Goal: Obtain resource: Download file/media

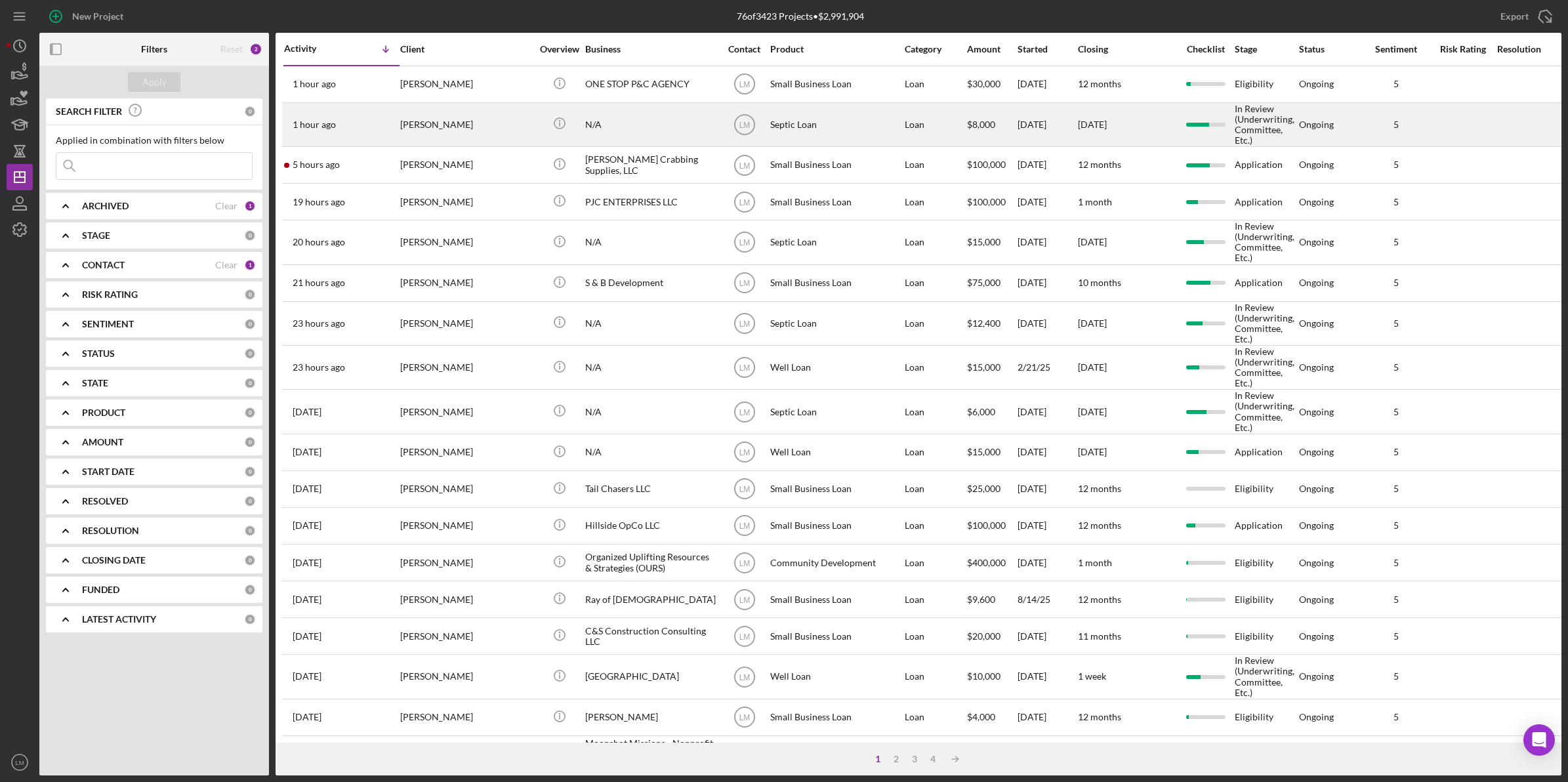
click at [453, 126] on div "[PERSON_NAME]" at bounding box center [466, 125] width 131 height 42
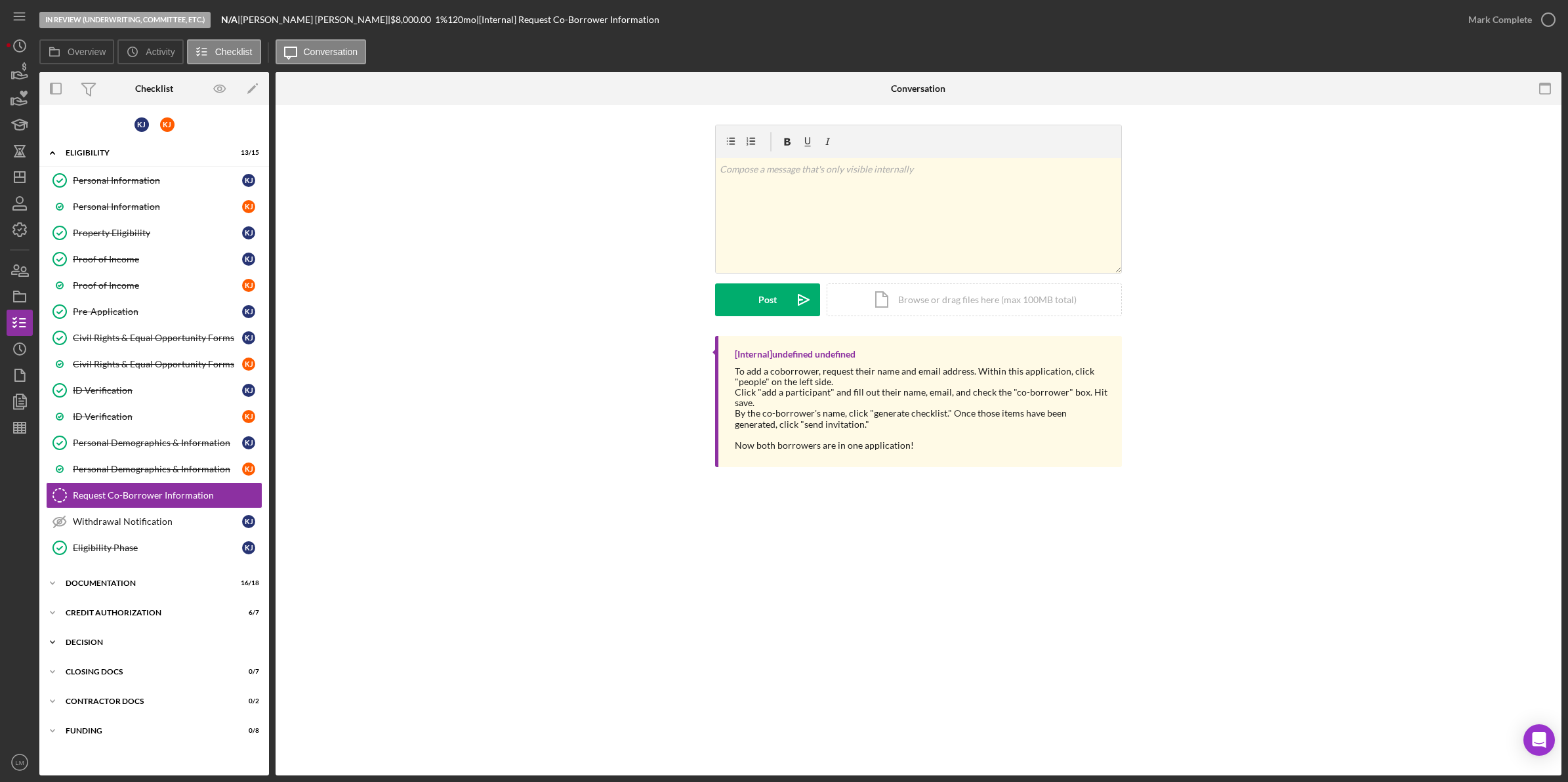
click at [179, 644] on div "Decision" at bounding box center [159, 642] width 187 height 8
click at [178, 692] on link "Environmental Verification Environmental Verification" at bounding box center [154, 696] width 217 height 27
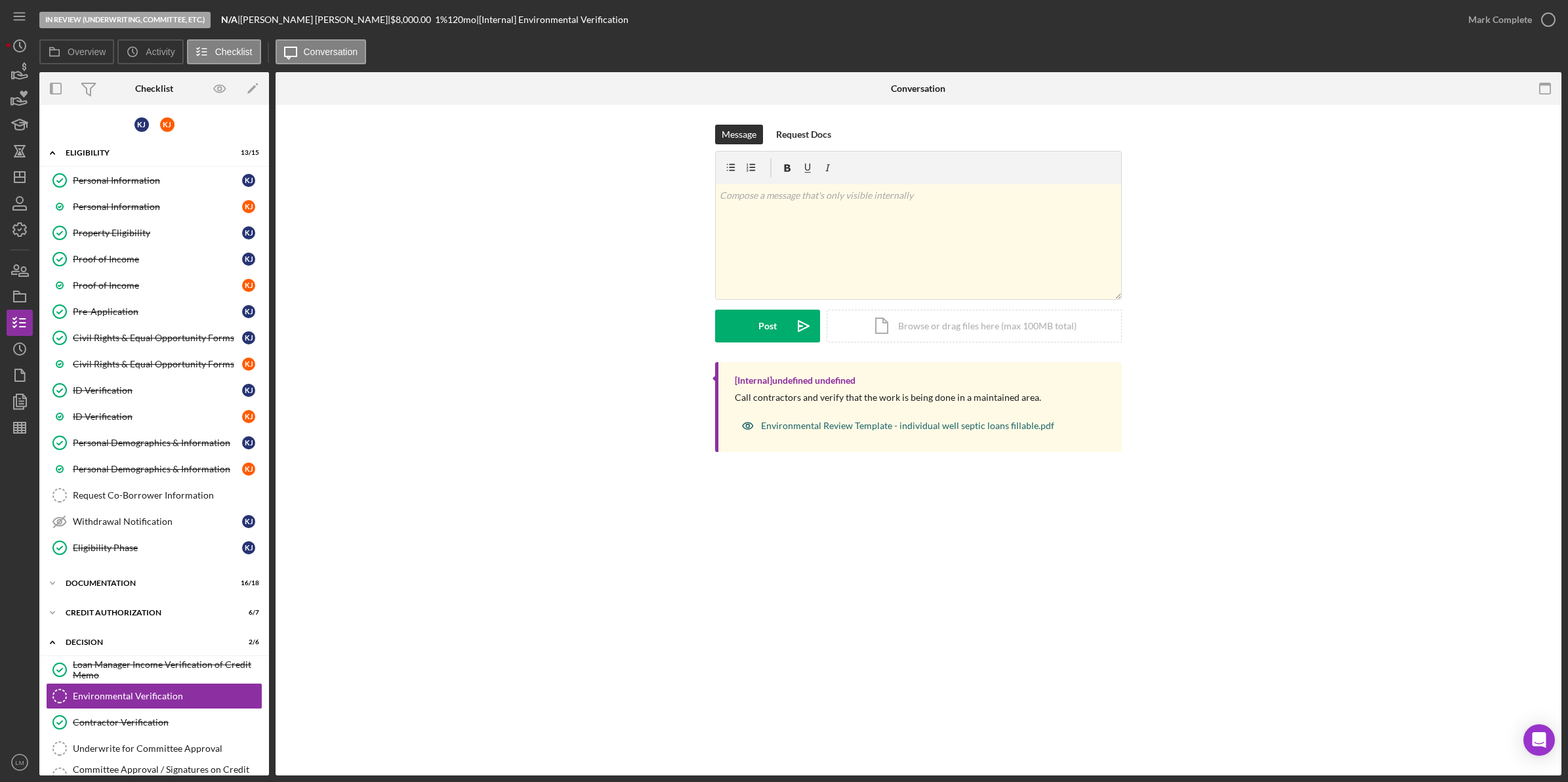
click at [883, 431] on div "Environmental Review Template - individual well septic loans fillable.pdf" at bounding box center [908, 425] width 293 height 10
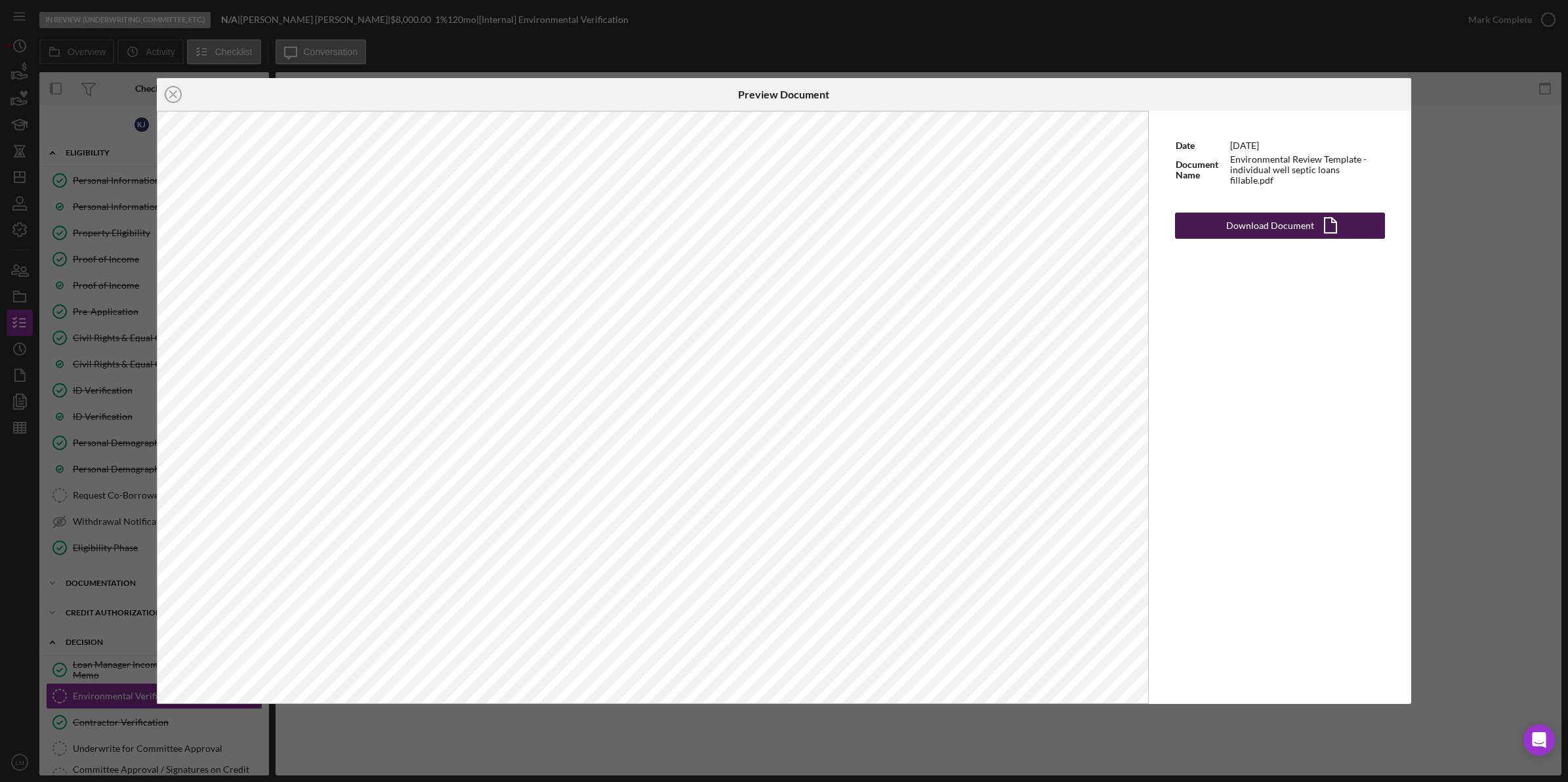
click at [1345, 220] on button "Download Document Icon/Document" at bounding box center [1280, 226] width 210 height 27
